Goal: Transaction & Acquisition: Purchase product/service

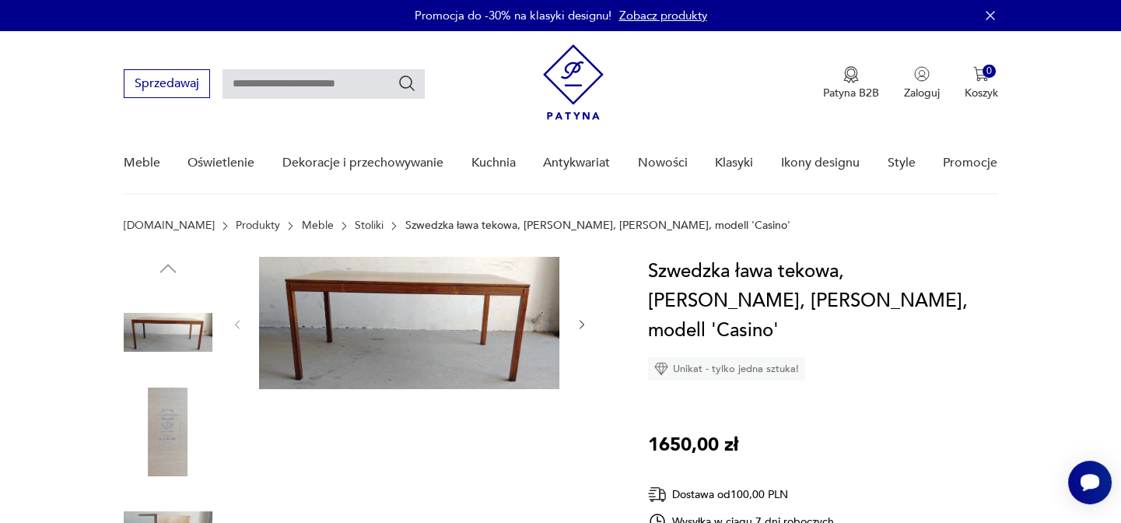
click at [451, 274] on img at bounding box center [409, 323] width 300 height 132
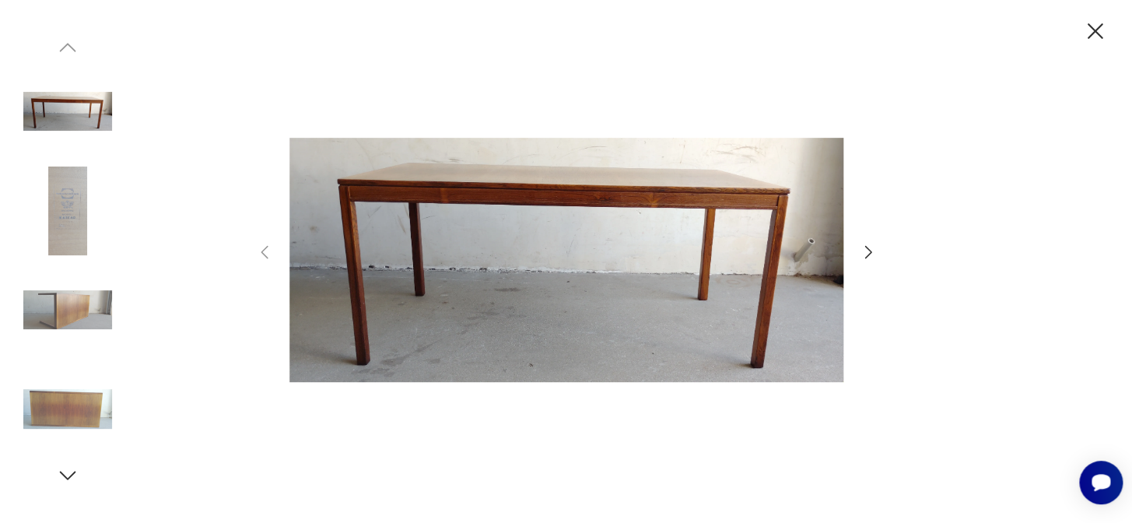
click at [874, 250] on icon "button" at bounding box center [868, 252] width 19 height 19
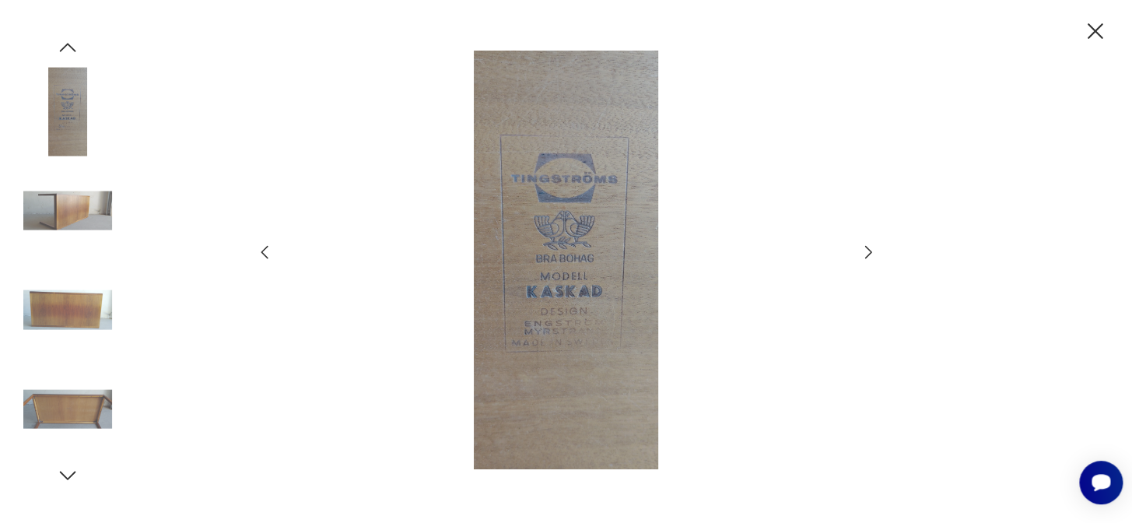
click at [874, 250] on icon "button" at bounding box center [868, 252] width 19 height 19
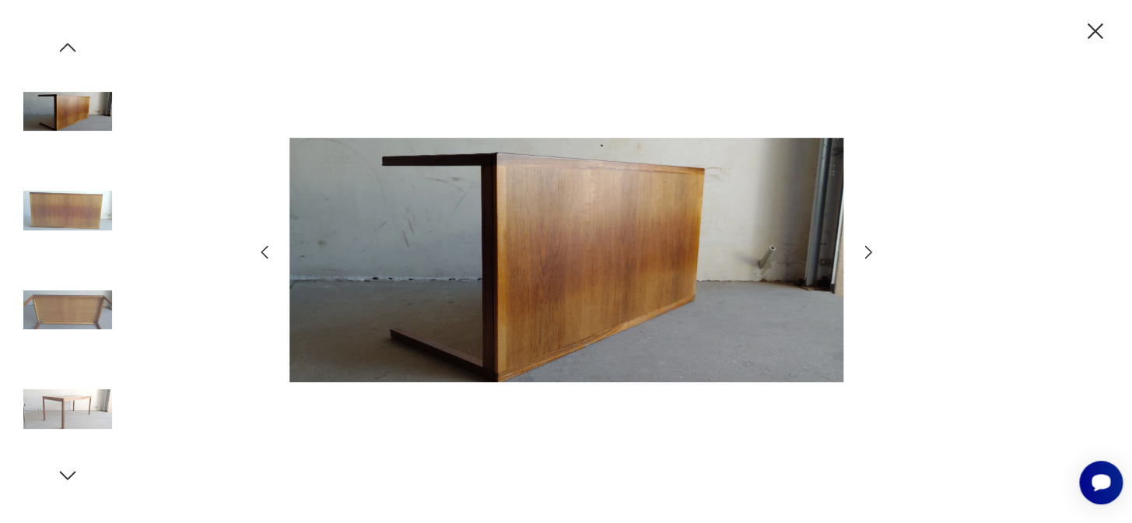
click at [874, 250] on icon "button" at bounding box center [868, 252] width 19 height 19
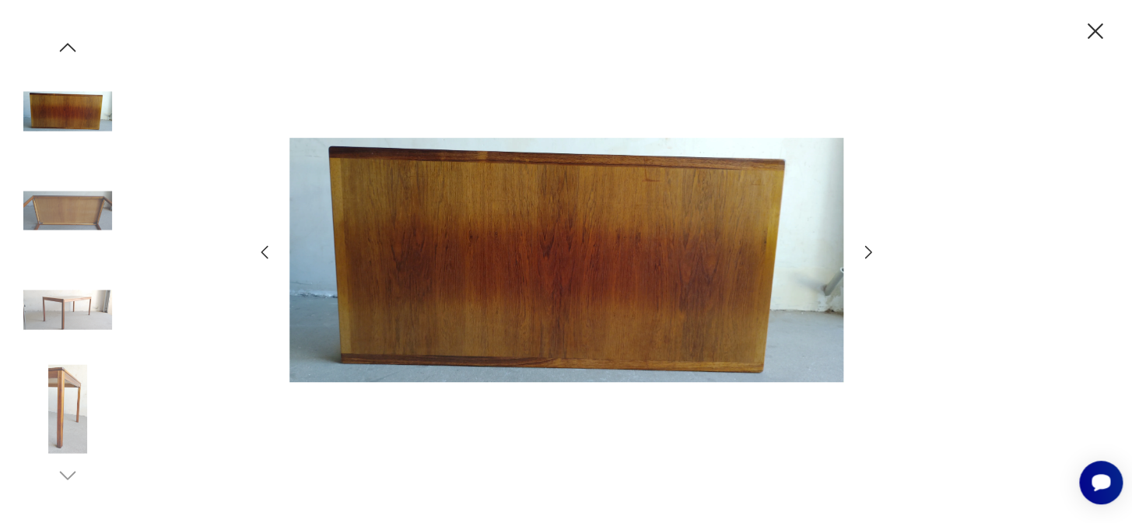
click at [874, 250] on icon "button" at bounding box center [868, 252] width 19 height 19
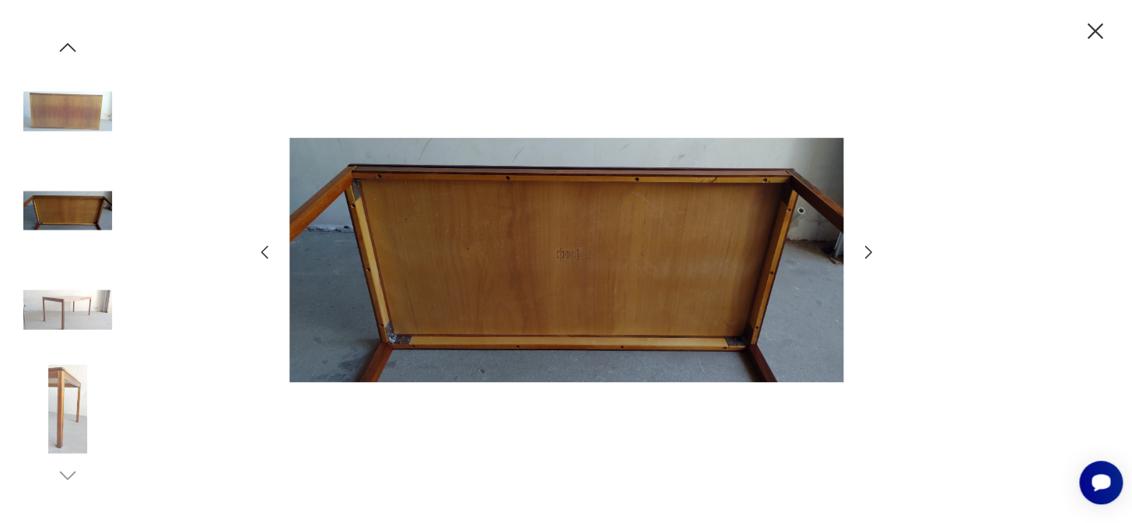
click at [874, 250] on icon "button" at bounding box center [868, 252] width 19 height 19
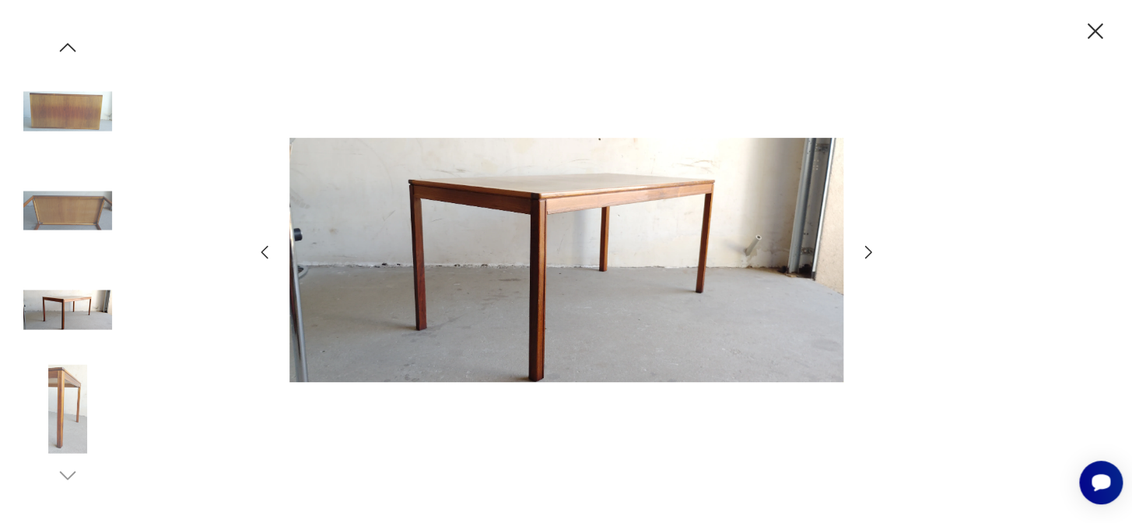
click at [874, 250] on icon "button" at bounding box center [868, 252] width 19 height 19
